Goal: Register for event/course

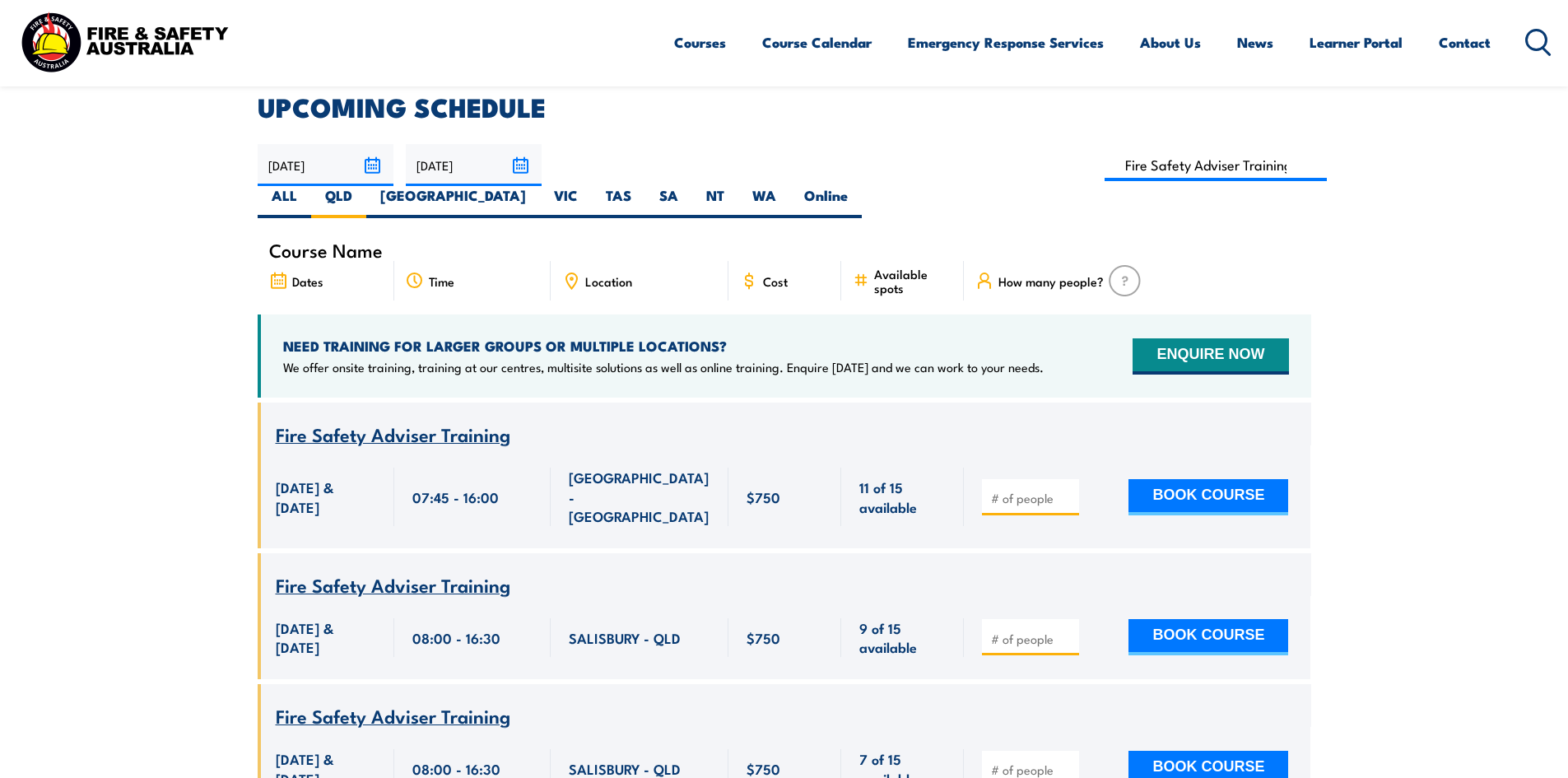
scroll to position [214, 0]
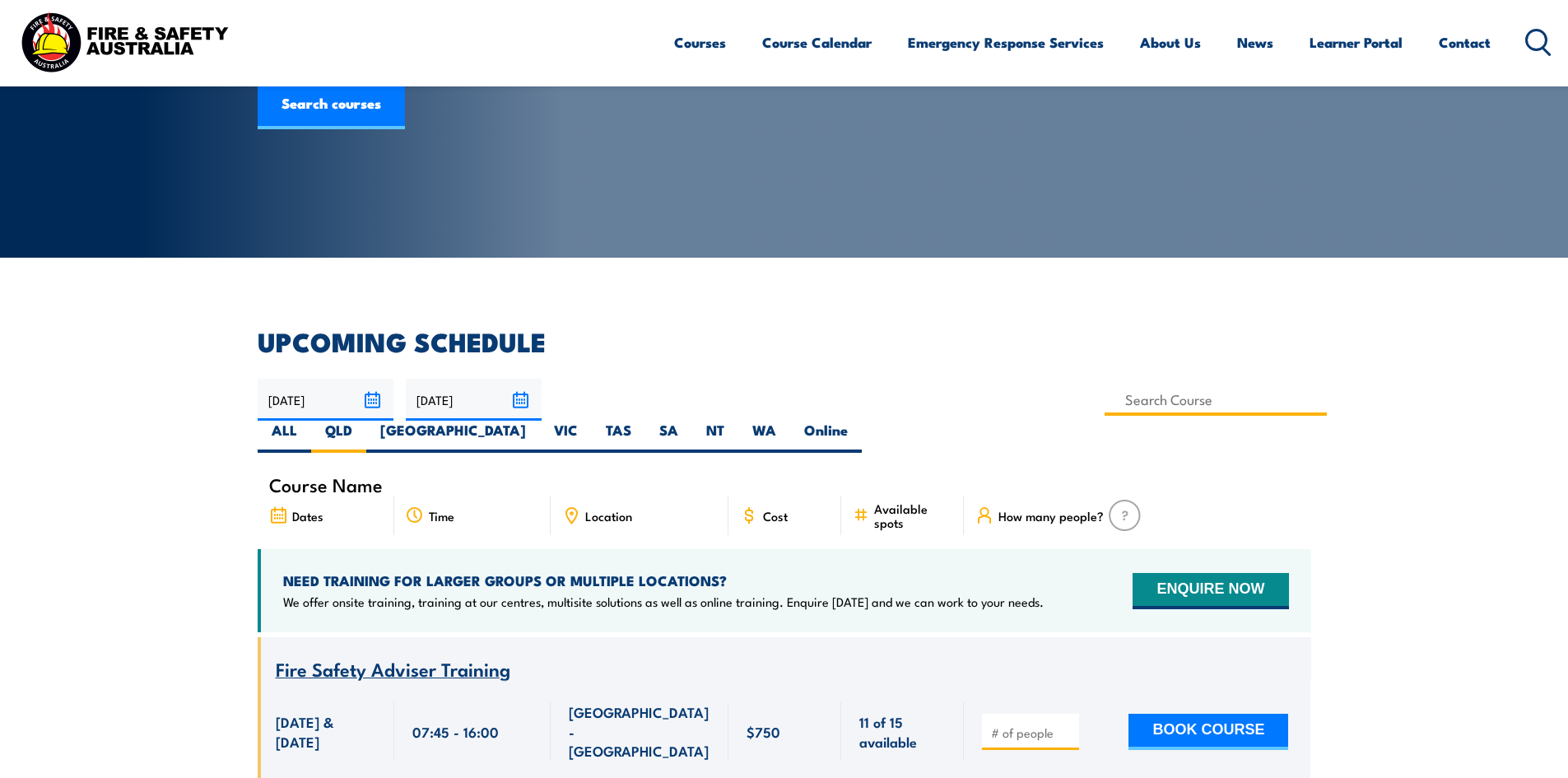
click at [1105, 394] on input at bounding box center [1216, 399] width 223 height 32
type input "Fire Safety Adviser Training"
click at [668, 328] on div "COURSE CALENDAR Our list of available course dates and times, nationwide. Get N…" at bounding box center [784, 559] width 1568 height 1546
click at [371, 654] on span "Fire Safety Adviser Training" at bounding box center [393, 668] width 235 height 28
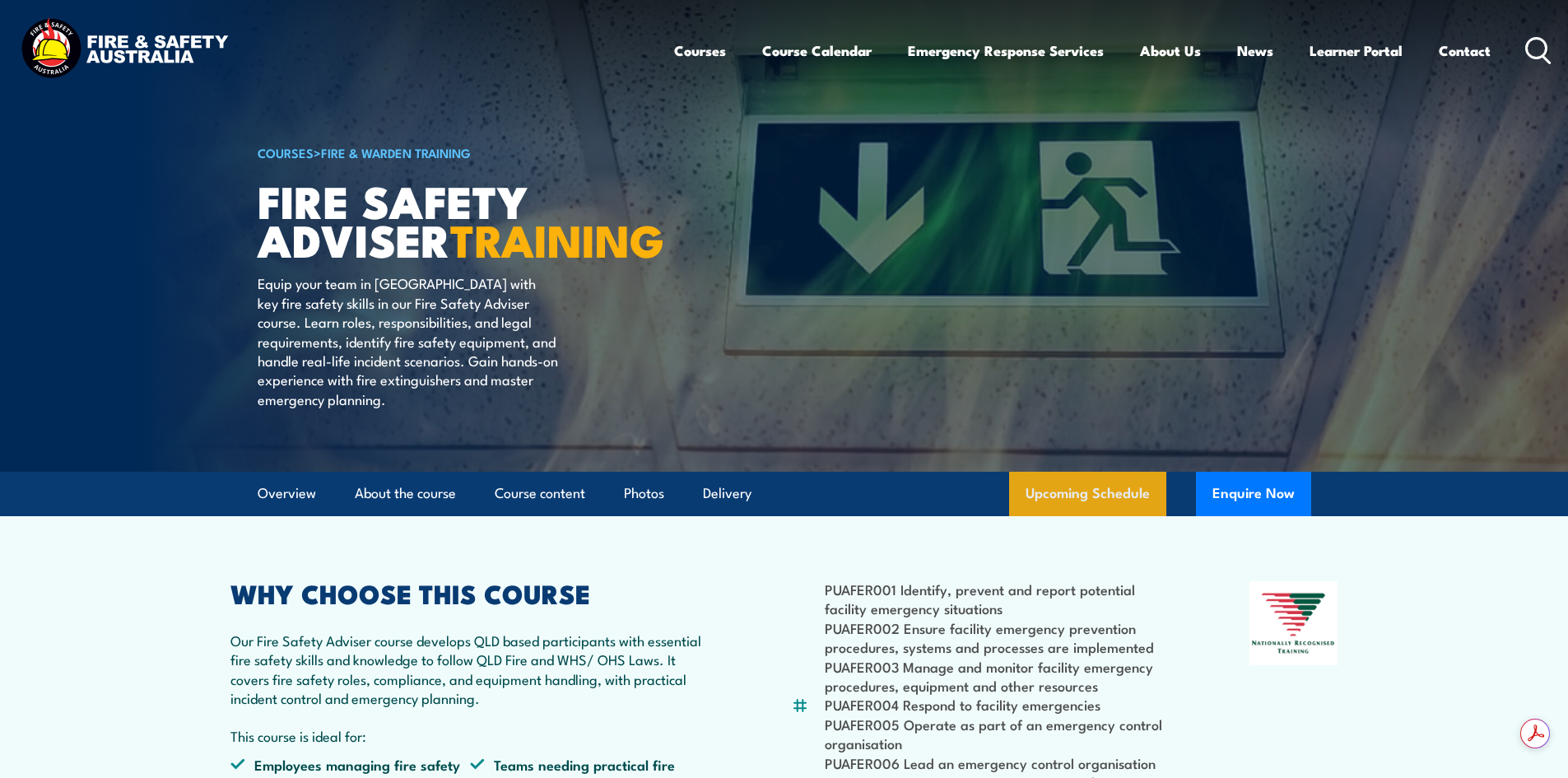
click at [1084, 516] on link "Upcoming Schedule" at bounding box center [1087, 494] width 157 height 45
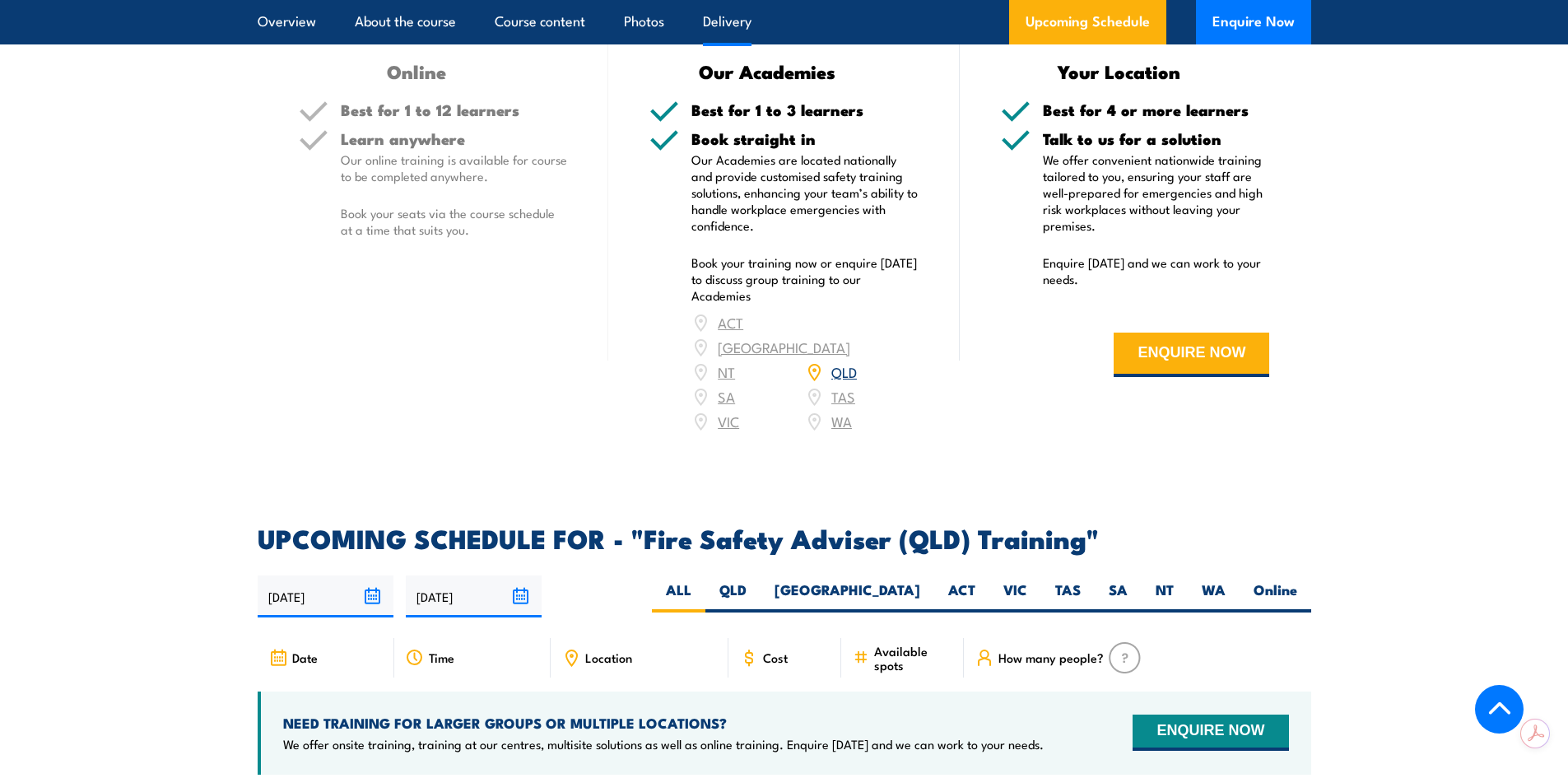
scroll to position [2118, 0]
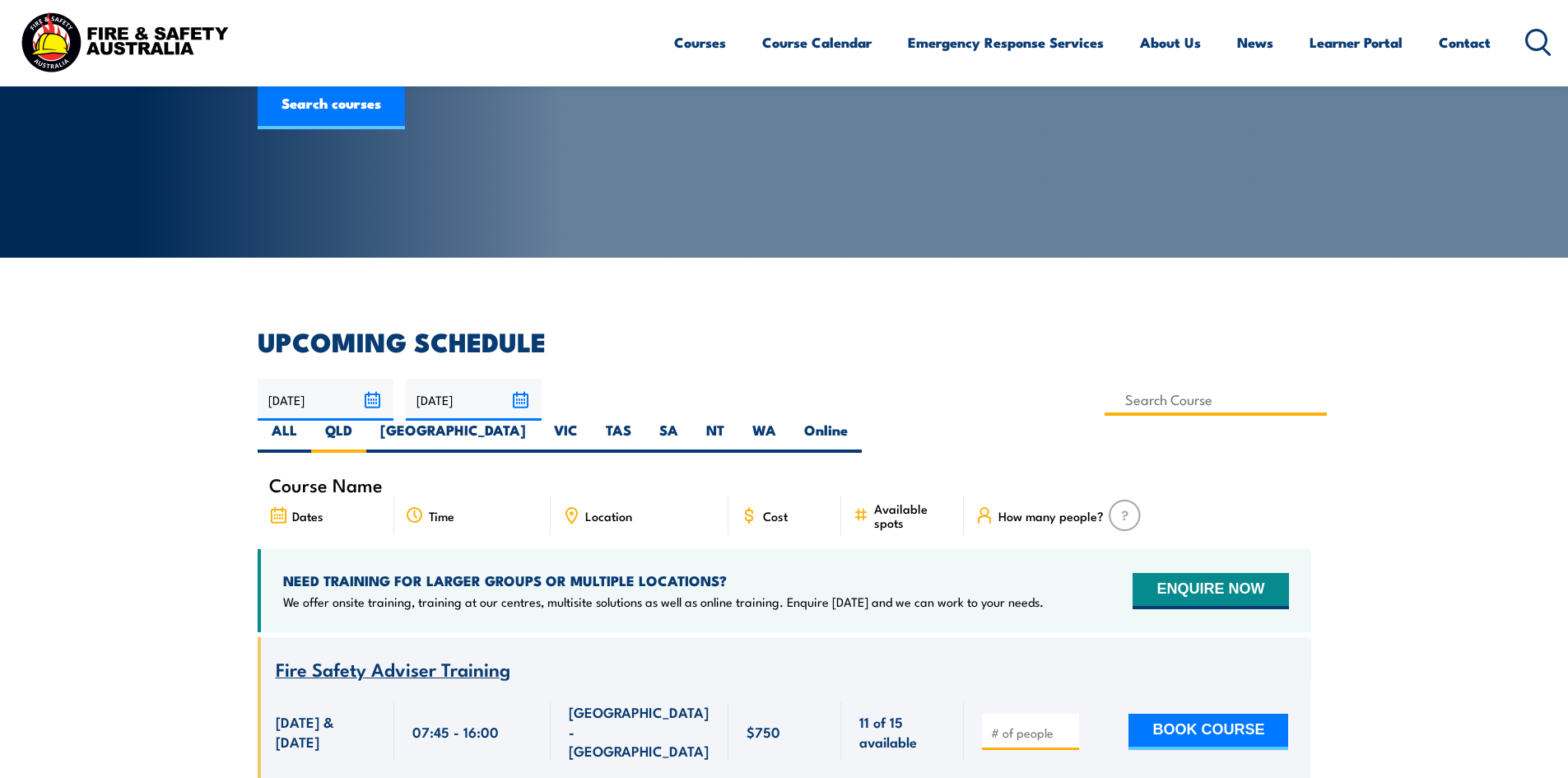
click at [1105, 398] on input at bounding box center [1216, 399] width 223 height 32
type input "Fire Safety Adviser Re-certification Training"
